Goal: Task Accomplishment & Management: Manage account settings

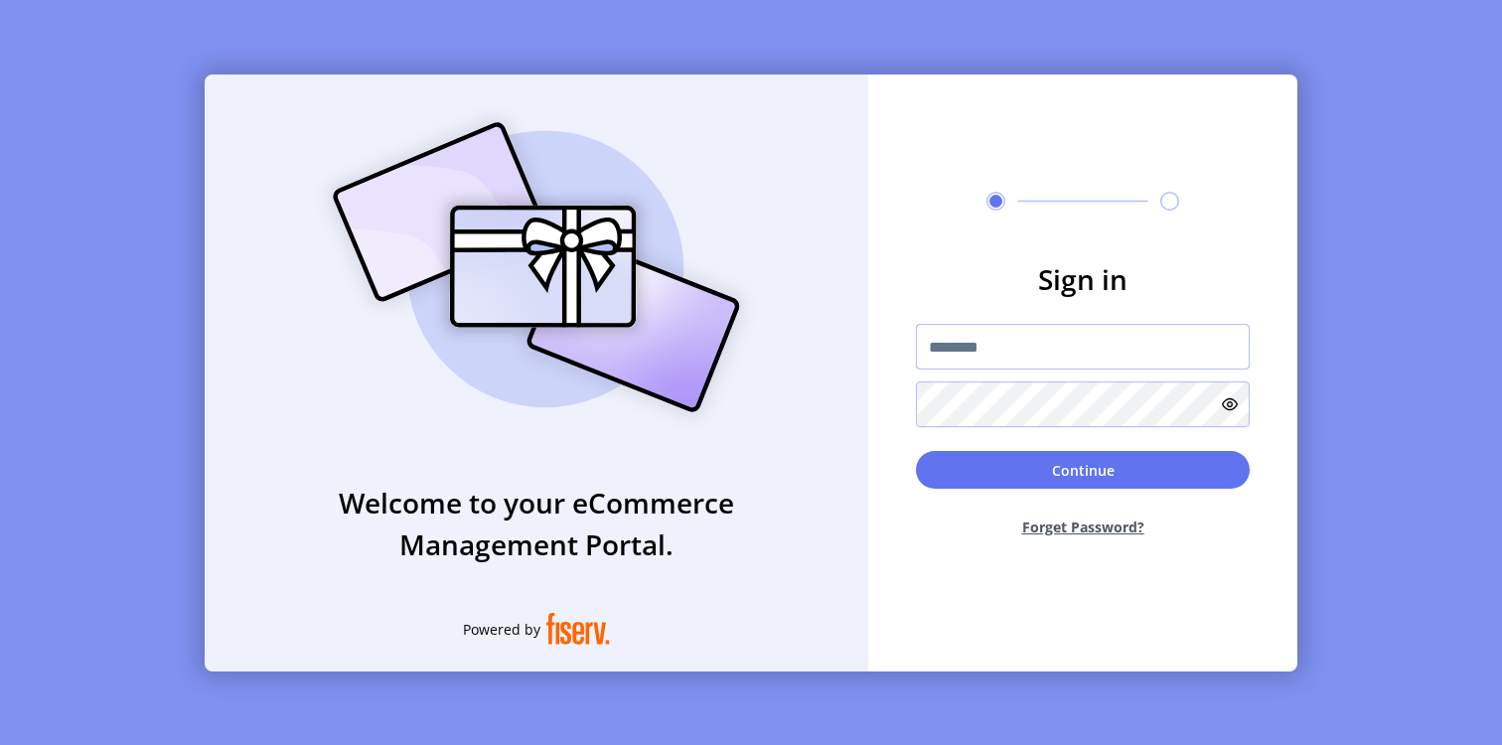
click at [931, 358] on input "text" at bounding box center [1083, 347] width 334 height 46
paste input "**********"
type input "**********"
click at [916, 451] on button "Continue" at bounding box center [1083, 470] width 334 height 38
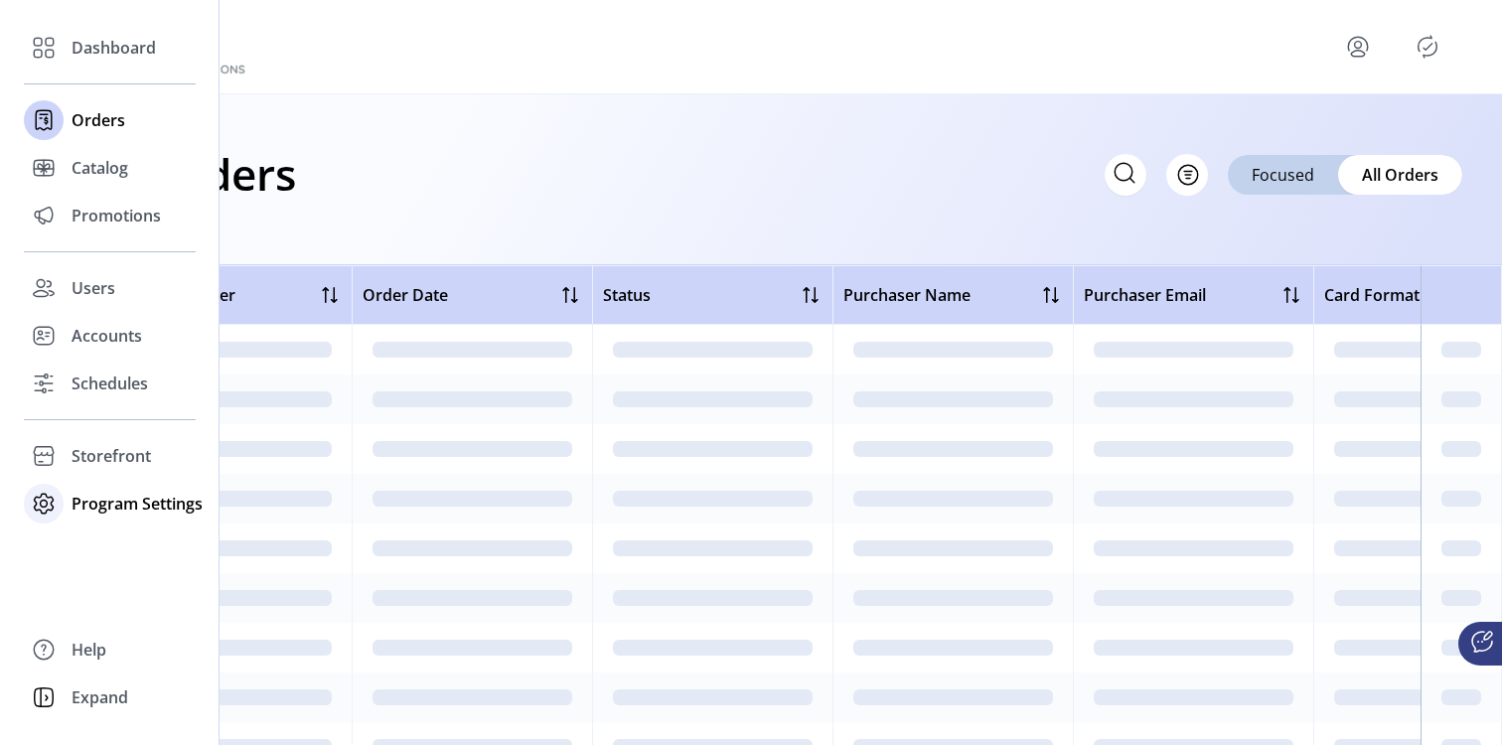
click at [101, 499] on span "Program Settings" at bounding box center [137, 504] width 131 height 24
click at [97, 453] on span "Storefront" at bounding box center [111, 456] width 79 height 24
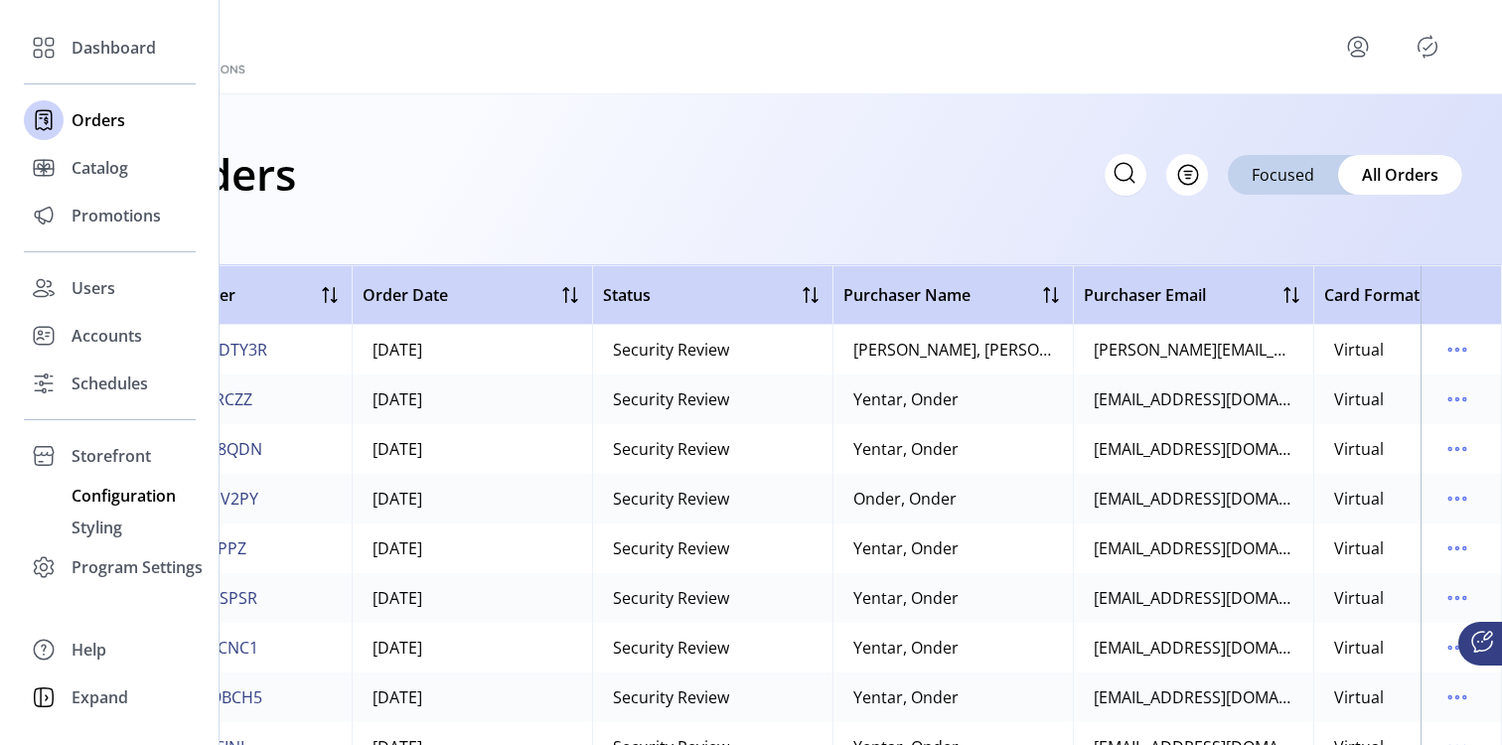
click at [113, 501] on span "Configuration" at bounding box center [124, 496] width 104 height 24
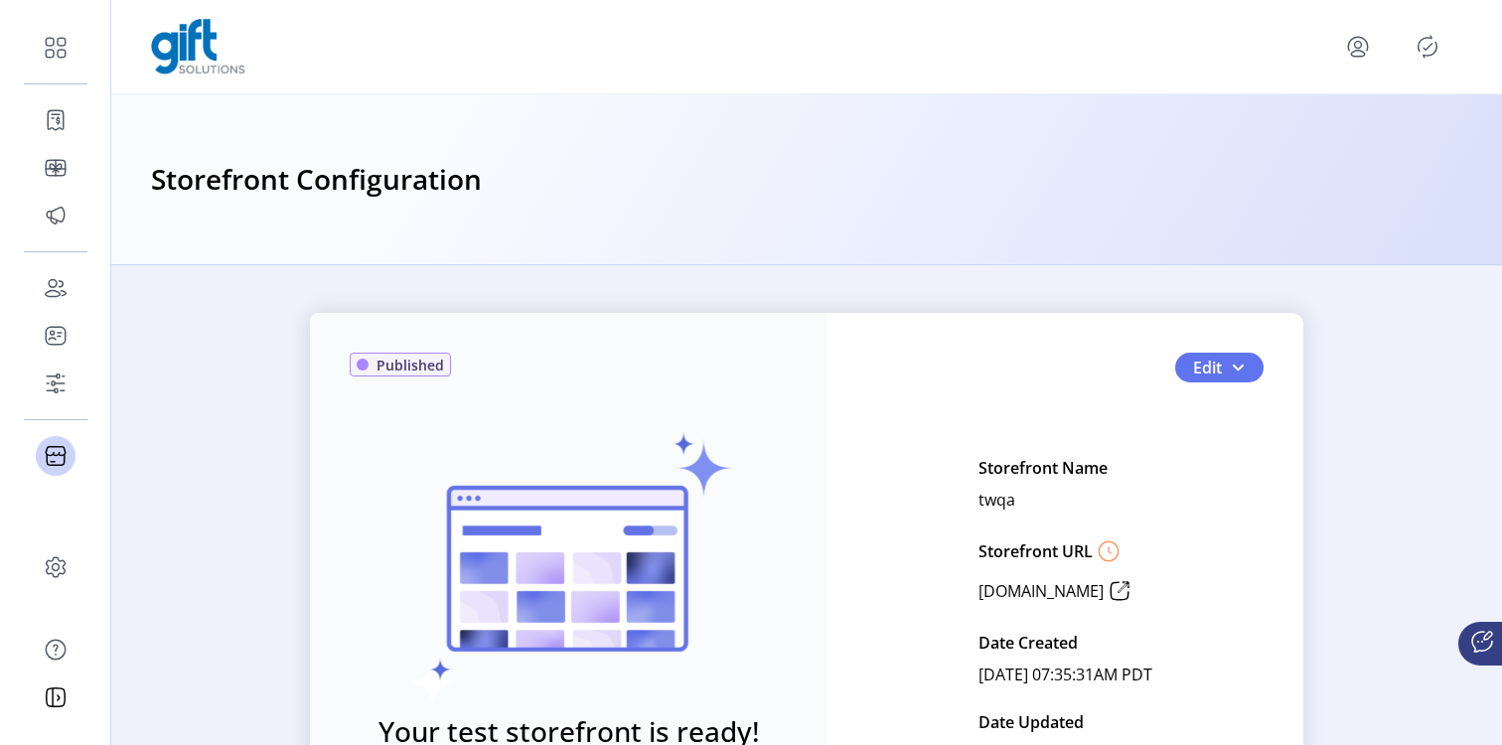
click at [1230, 350] on div "Published Your test storefront is ready! View Test Storefront Edit Storefront N…" at bounding box center [806, 611] width 993 height 596
click at [1230, 369] on span "button" at bounding box center [1238, 368] width 16 height 16
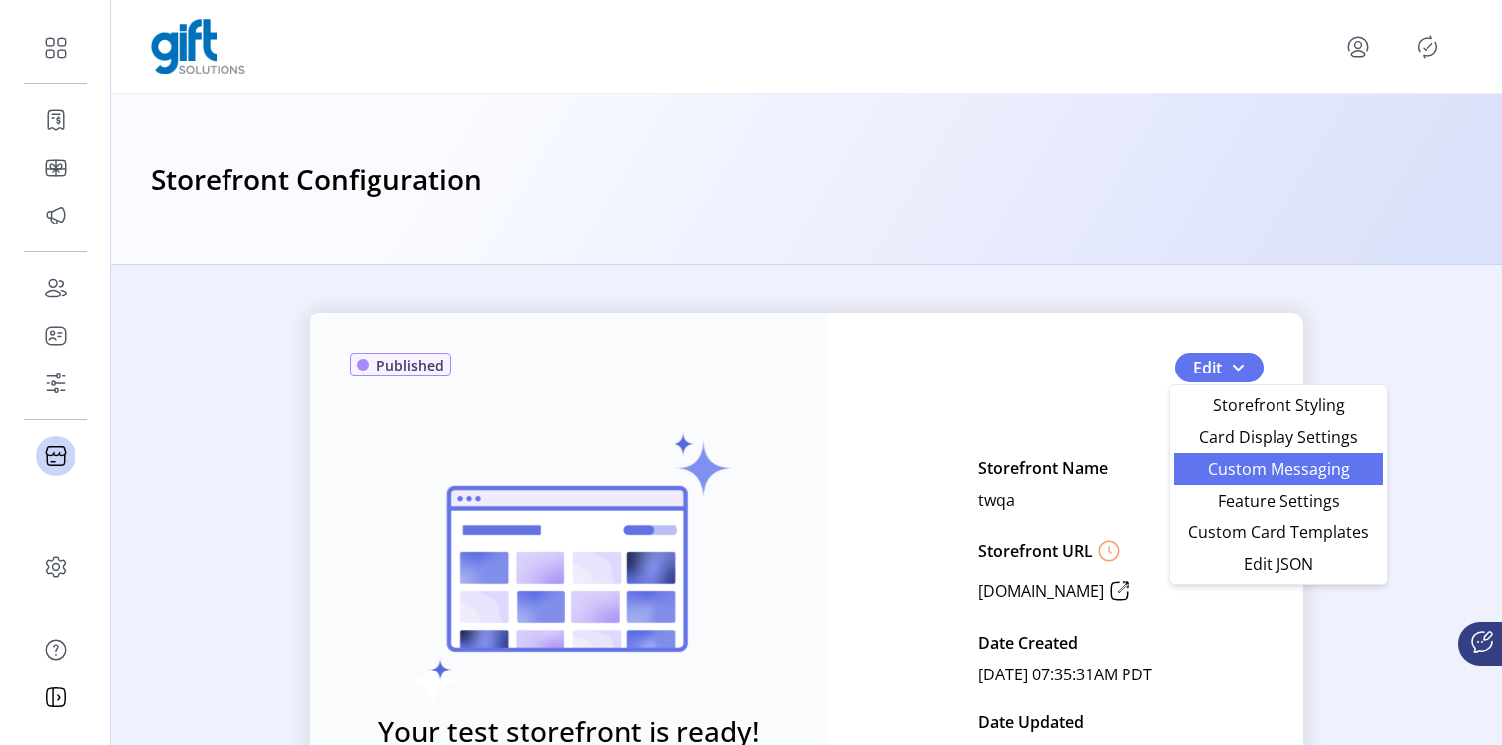
click at [1242, 453] on link "Custom Messaging" at bounding box center [1278, 469] width 209 height 32
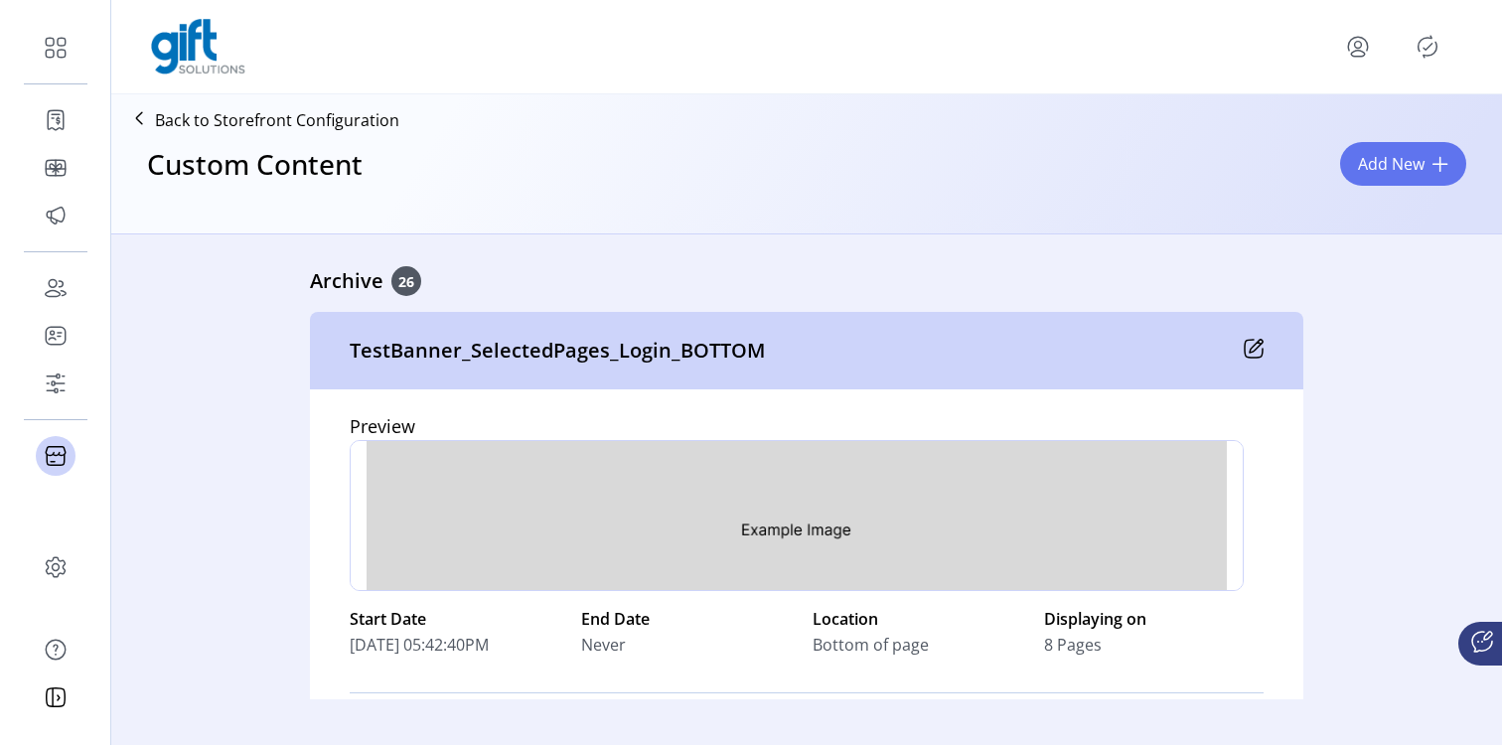
scroll to position [93, 0]
click at [1360, 50] on icon "menu" at bounding box center [1358, 47] width 32 height 32
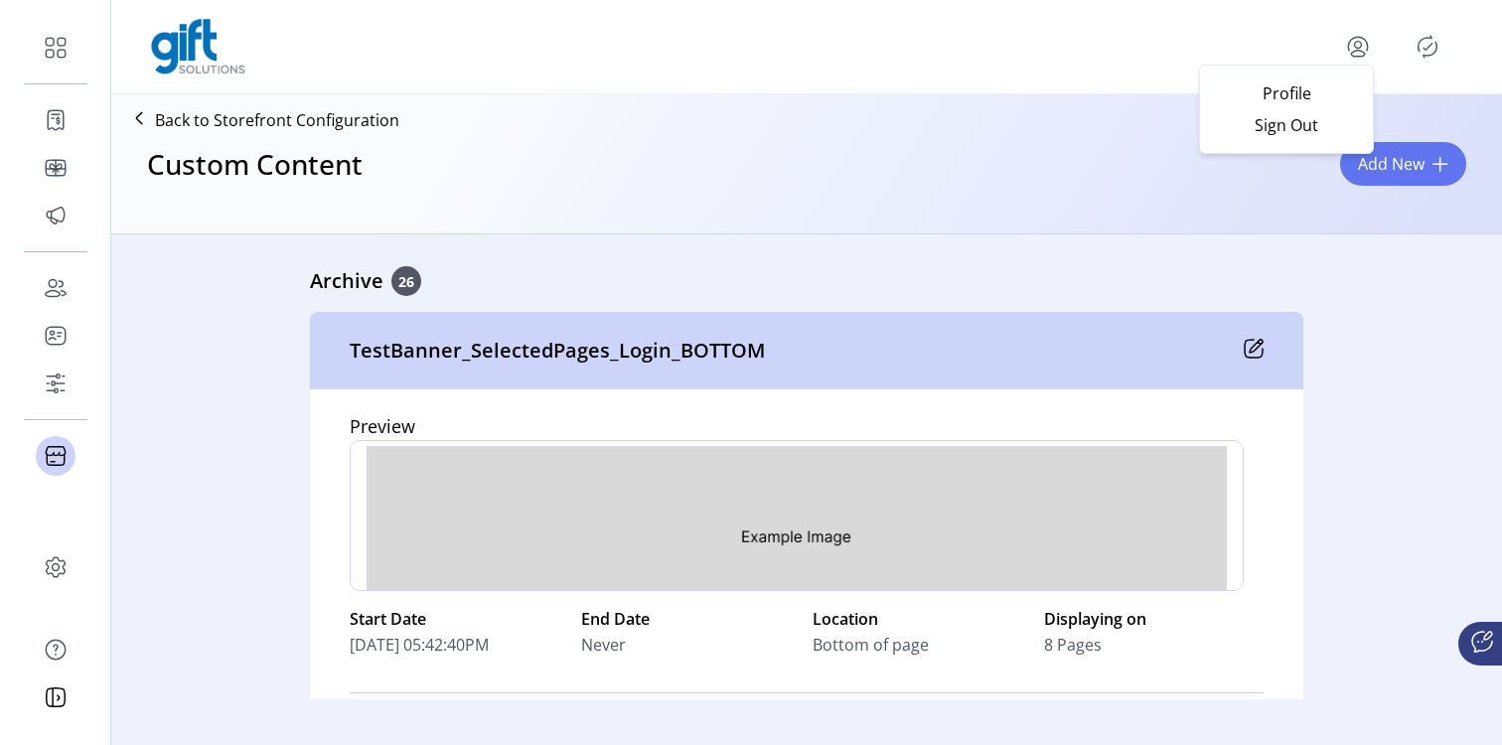
click at [1433, 46] on icon "Publisher Panel" at bounding box center [1428, 47] width 32 height 32
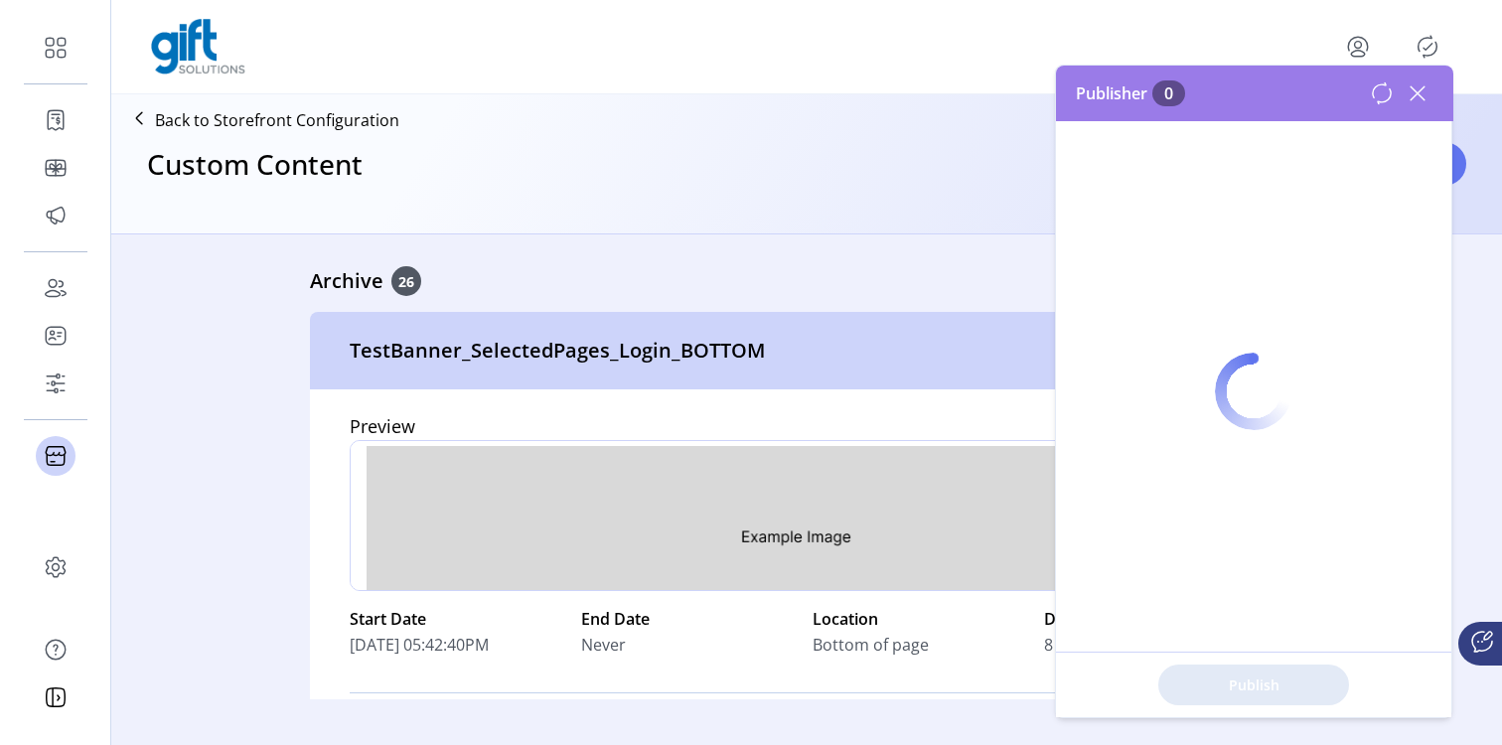
click at [1433, 46] on icon "Publisher Panel" at bounding box center [1428, 47] width 32 height 32
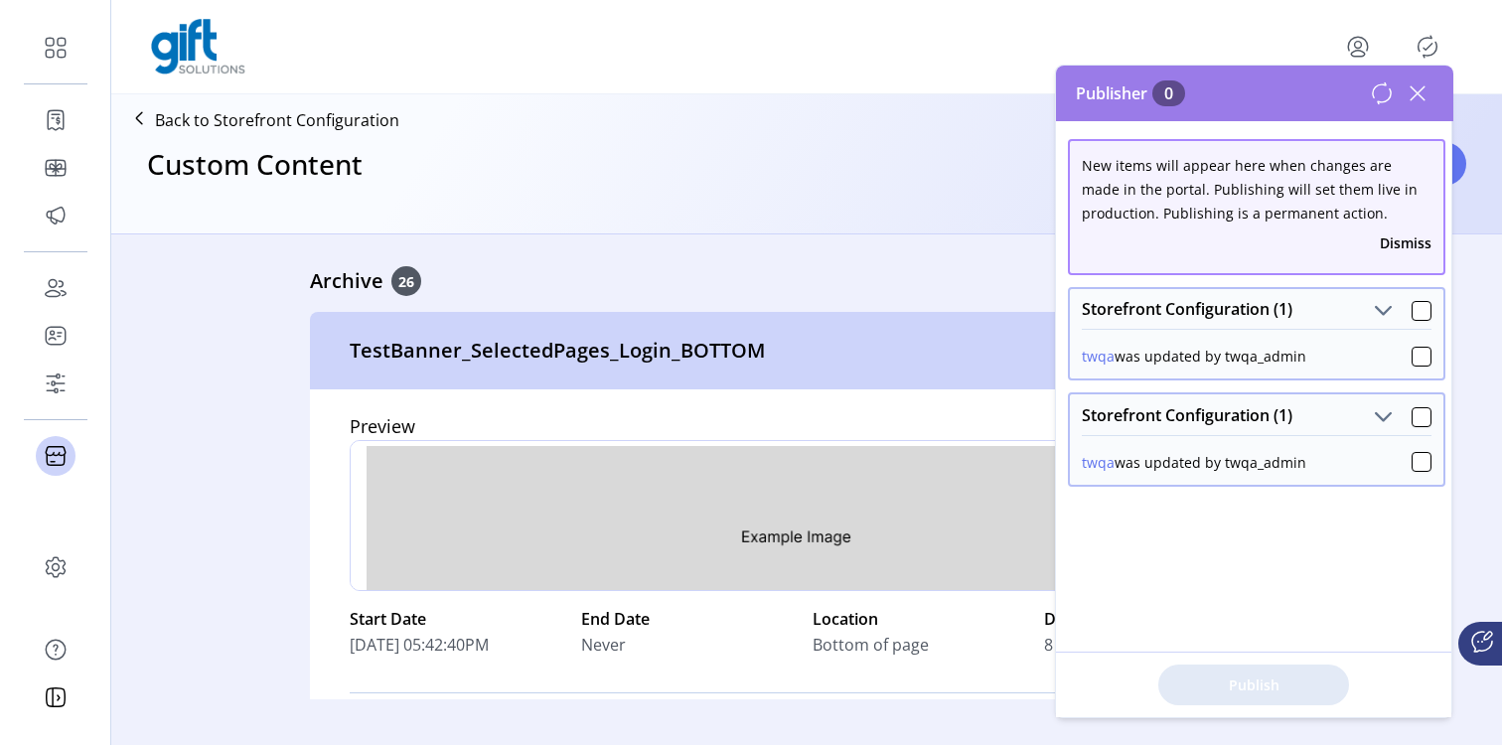
click at [998, 226] on div "Back to Storefront Configuration Custom Content Add New" at bounding box center [806, 163] width 1391 height 139
click at [962, 189] on div "Custom Content Add New" at bounding box center [806, 181] width 1375 height 87
click at [1428, 83] on icon at bounding box center [1418, 93] width 32 height 32
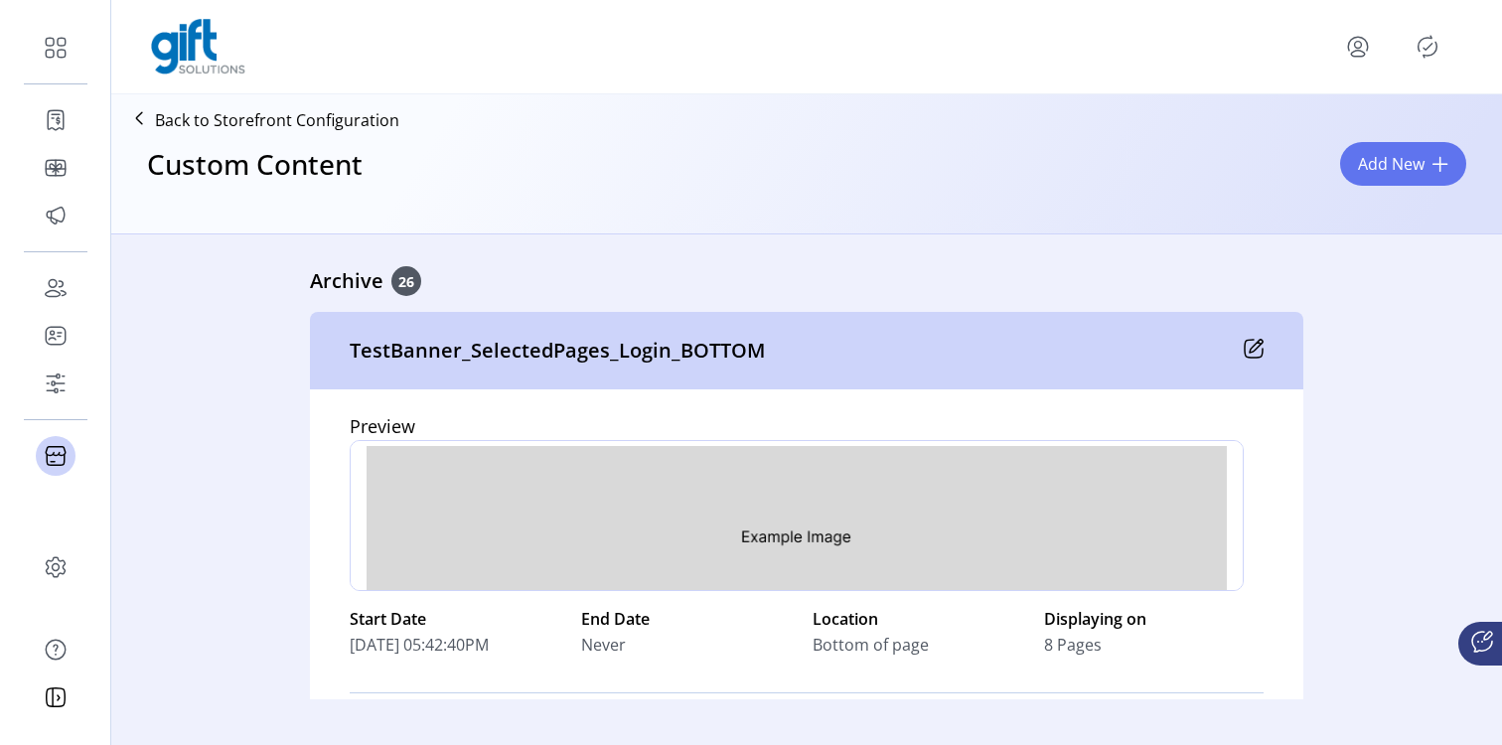
click at [1041, 223] on div "Custom Content Add New" at bounding box center [806, 181] width 1375 height 87
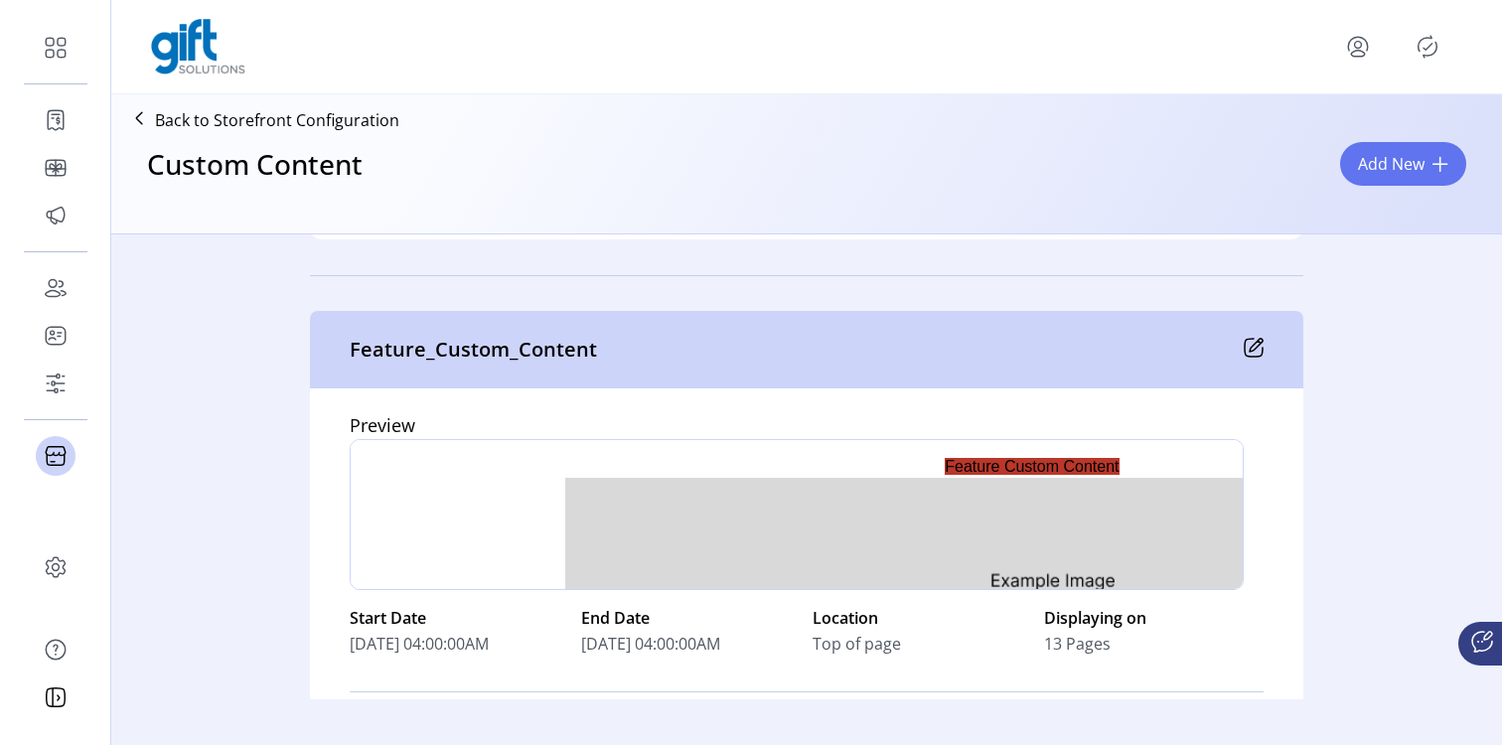
click at [484, 349] on p "Feature_Custom_Content" at bounding box center [473, 350] width 247 height 30
click at [1248, 349] on icon at bounding box center [1254, 348] width 20 height 20
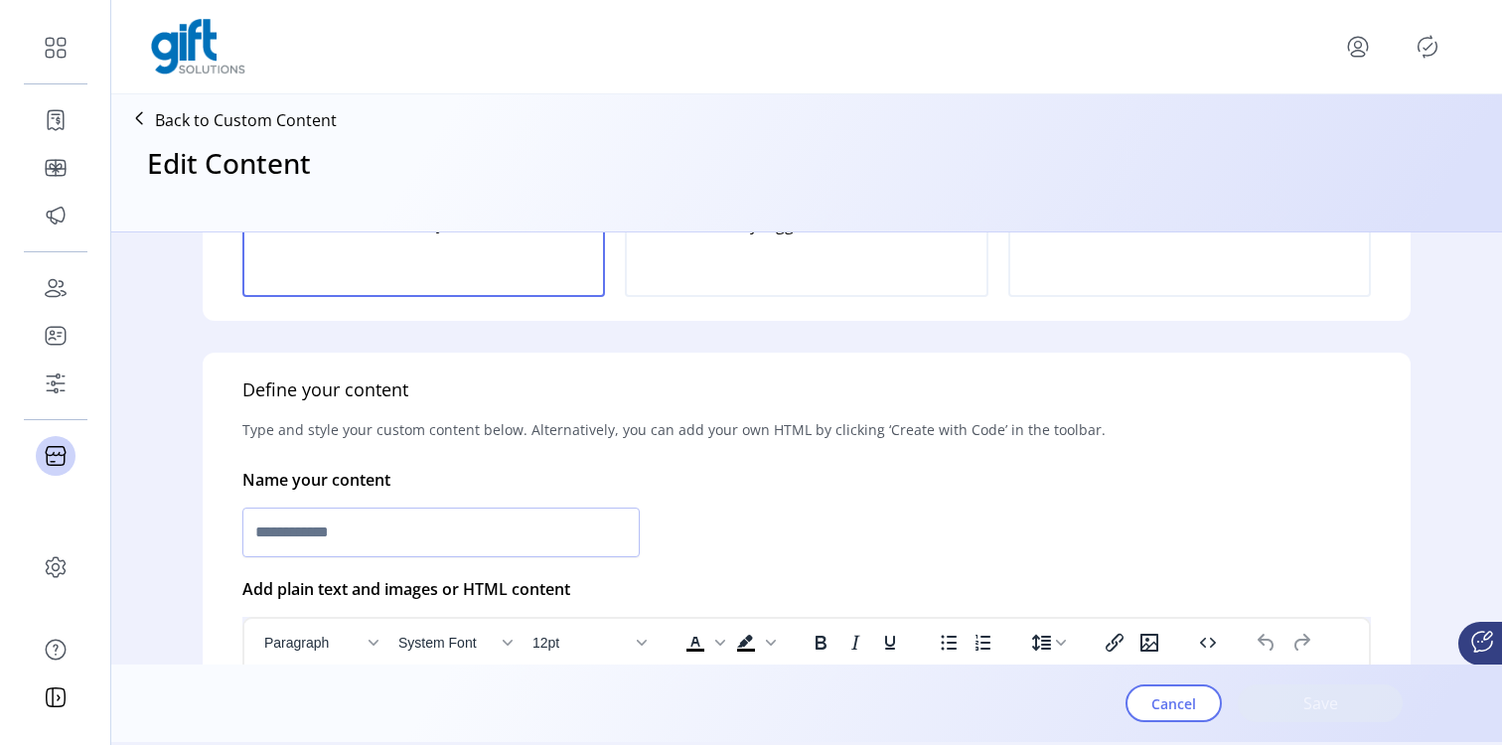
scroll to position [449, 0]
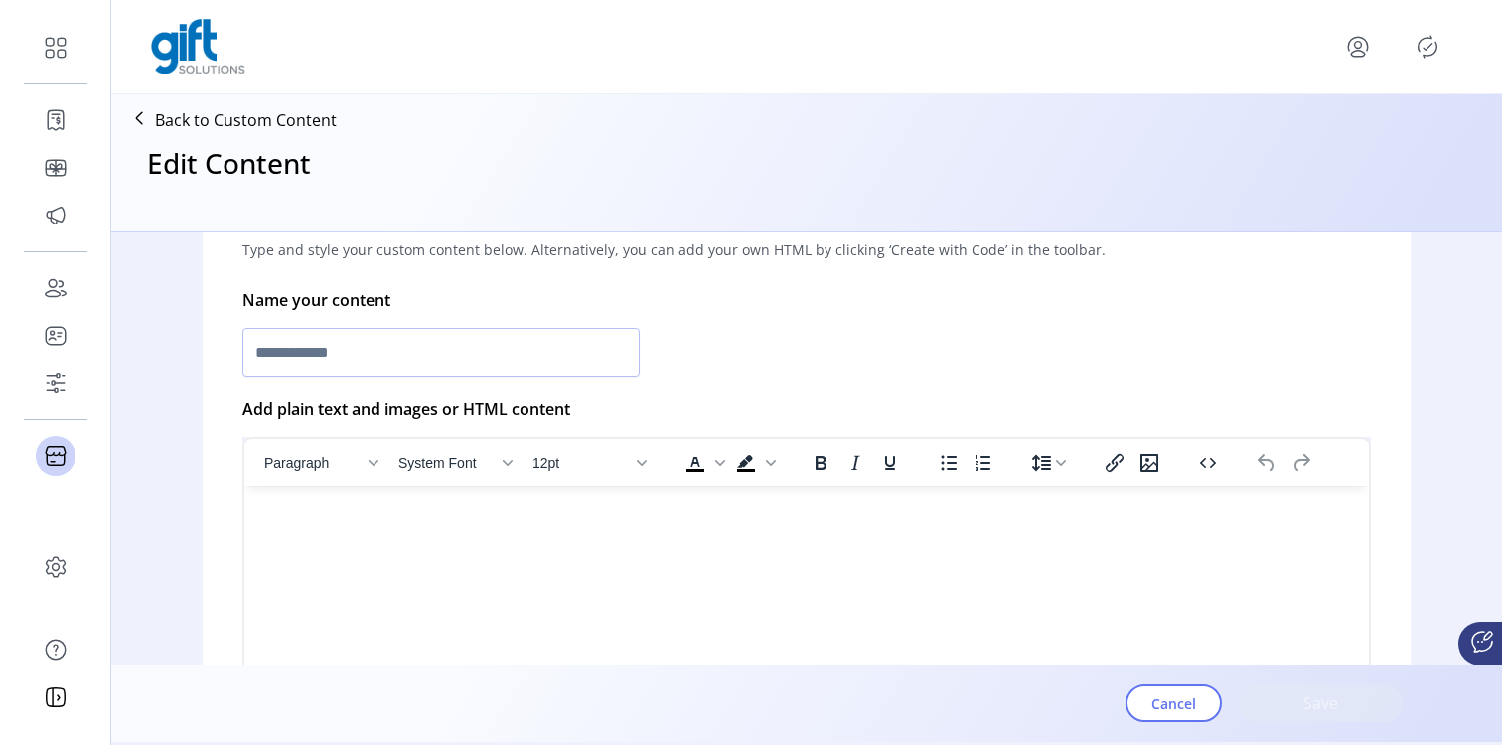
type input "**********"
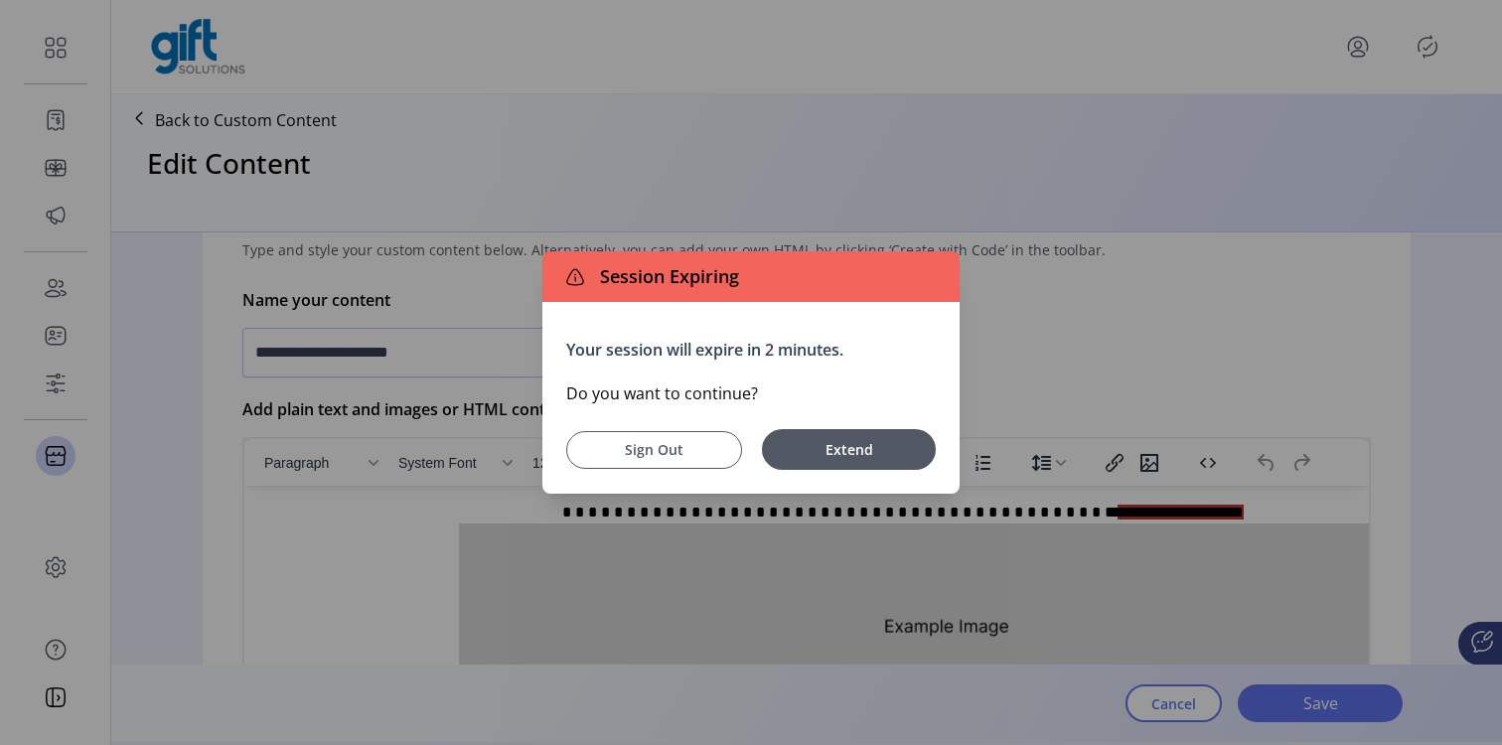
click at [701, 446] on span "Sign Out" at bounding box center [654, 449] width 126 height 21
